Goal: Task Accomplishment & Management: Complete application form

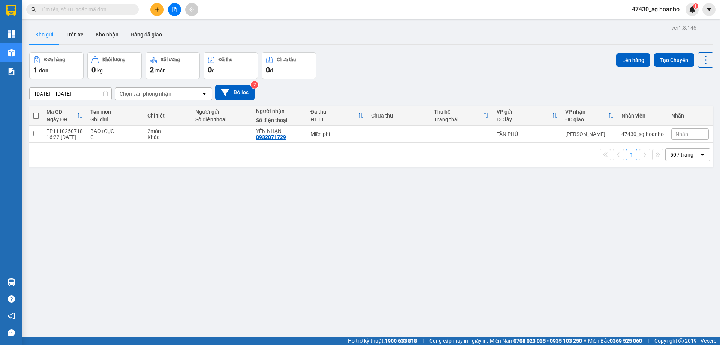
drag, startPoint x: 165, startPoint y: 8, endPoint x: 157, endPoint y: 10, distance: 8.8
click at [157, 10] on icon "plus" at bounding box center [157, 9] width 5 height 5
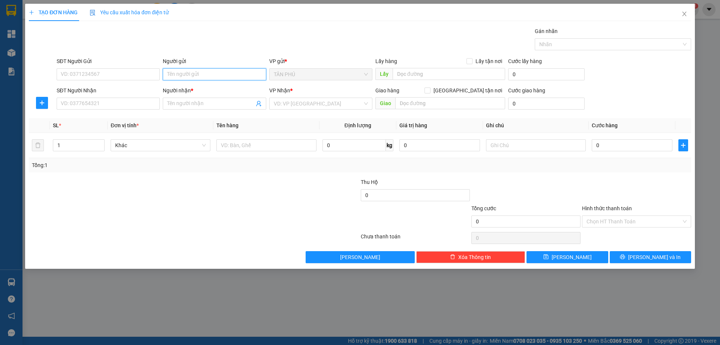
click at [192, 74] on input "Người gửi" at bounding box center [214, 74] width 103 height 12
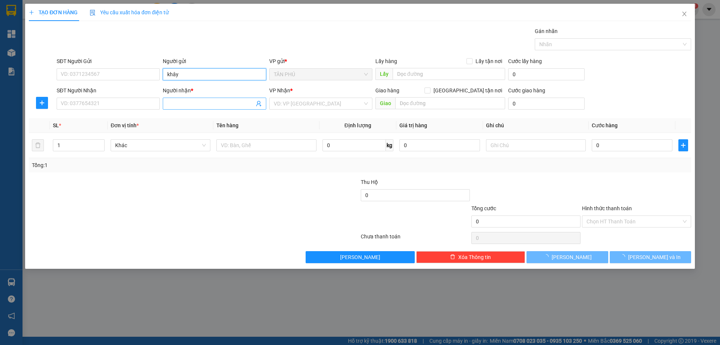
type input "khây"
click at [191, 102] on input "Người nhận *" at bounding box center [210, 103] width 87 height 8
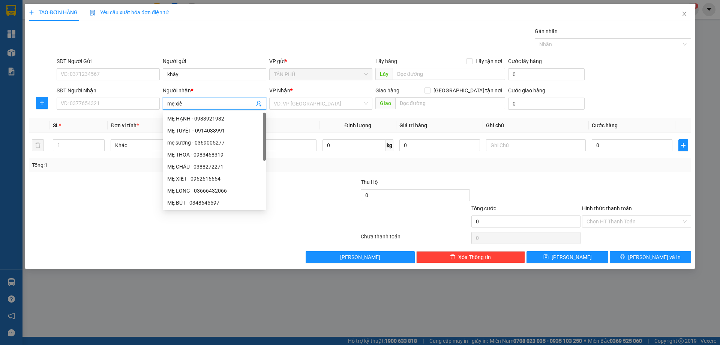
type input "mẹ xiết"
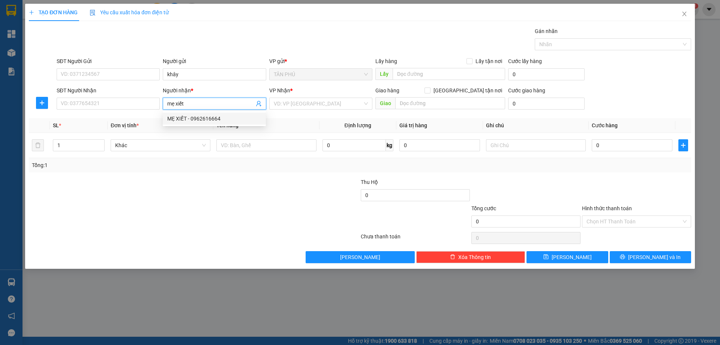
click at [202, 120] on div "MẸ XIẾT - 0962616664" at bounding box center [214, 118] width 94 height 8
type input "0962616664"
type input "MẸ XIẾT"
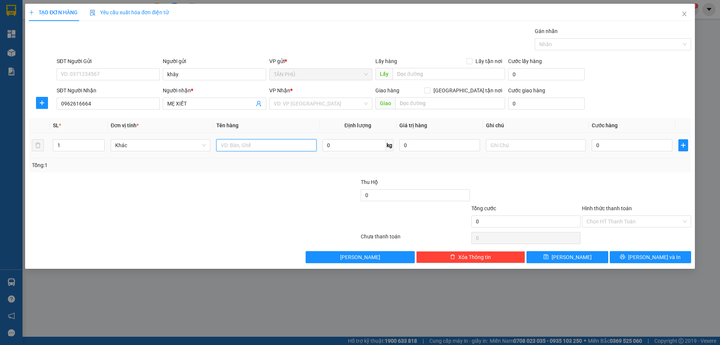
click at [230, 146] on input "text" at bounding box center [266, 145] width 100 height 12
type input "xốp"
click at [303, 104] on input "search" at bounding box center [318, 103] width 89 height 11
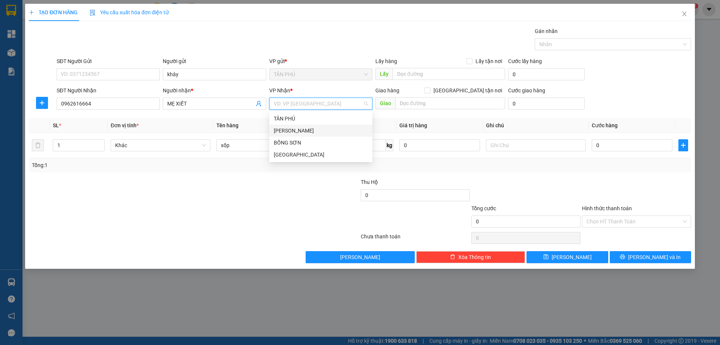
click at [295, 126] on div "[PERSON_NAME]" at bounding box center [321, 130] width 94 height 8
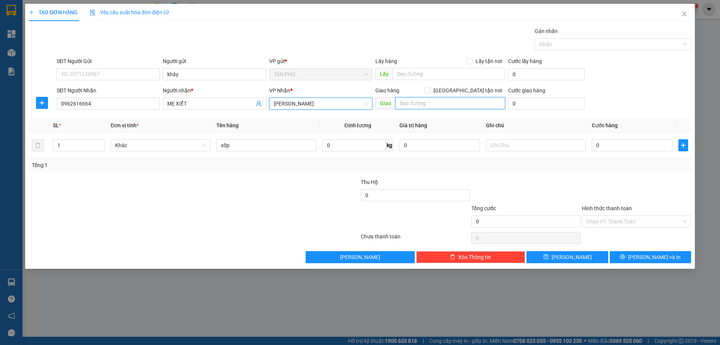
click at [424, 108] on input "text" at bounding box center [450, 103] width 110 height 12
type input "c"
type input "0962616664"
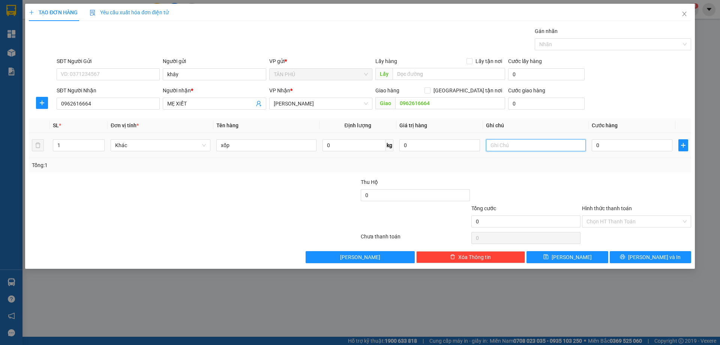
click at [536, 144] on input "text" at bounding box center [536, 145] width 100 height 12
type input "cầu trà bôn a"
click at [431, 74] on input "text" at bounding box center [449, 74] width 113 height 12
type input "0962707179"
click at [613, 210] on label "Hình thức thanh toán" at bounding box center [607, 208] width 50 height 6
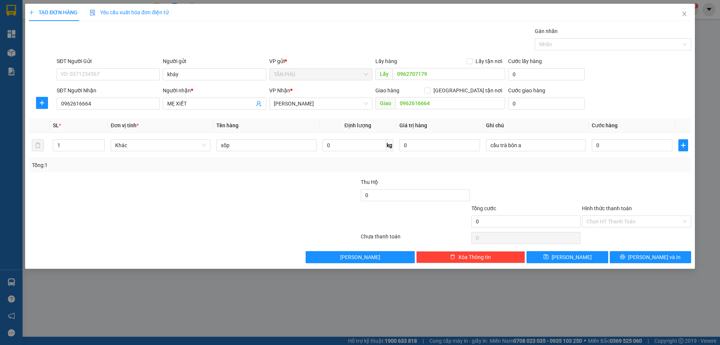
click at [613, 216] on input "Hình thức thanh toán" at bounding box center [634, 221] width 95 height 11
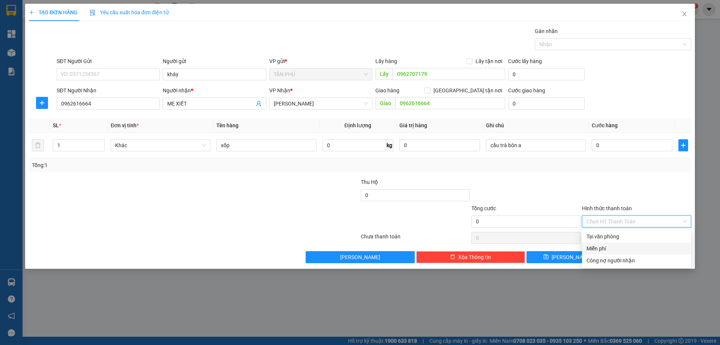
click at [608, 248] on div "Miễn phí" at bounding box center [637, 248] width 100 height 8
click at [651, 259] on span "[PERSON_NAME] và In" at bounding box center [654, 257] width 53 height 8
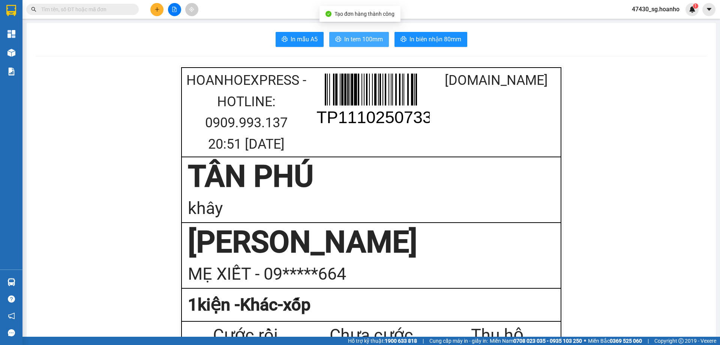
click at [355, 42] on span "In tem 100mm" at bounding box center [363, 39] width 39 height 9
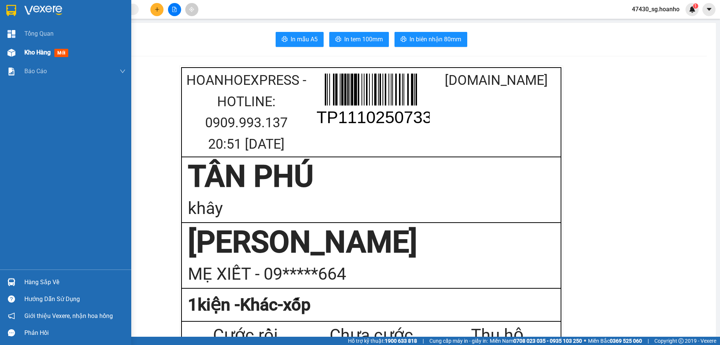
click at [62, 51] on span "mới" at bounding box center [61, 53] width 14 height 8
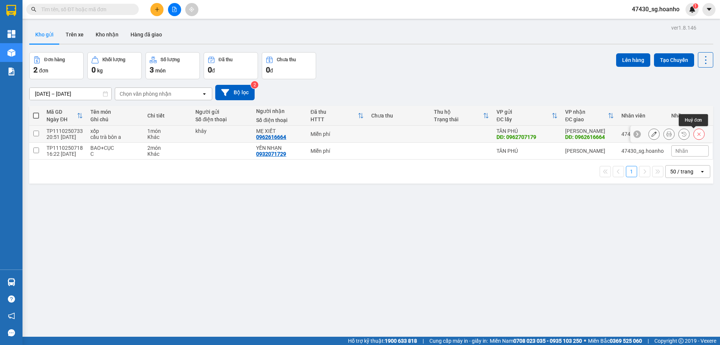
click at [697, 135] on button at bounding box center [699, 134] width 11 height 13
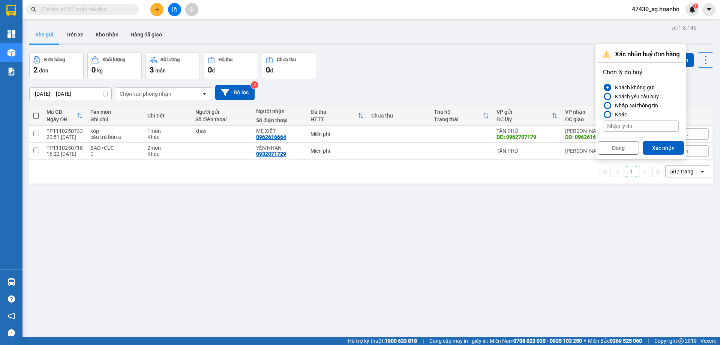
click at [609, 103] on div at bounding box center [607, 105] width 5 height 5
click at [603, 105] on input "Nhập sai thông tin" at bounding box center [603, 105] width 0 height 0
click at [662, 147] on button "Xác nhận" at bounding box center [663, 148] width 41 height 14
